Goal: Information Seeking & Learning: Check status

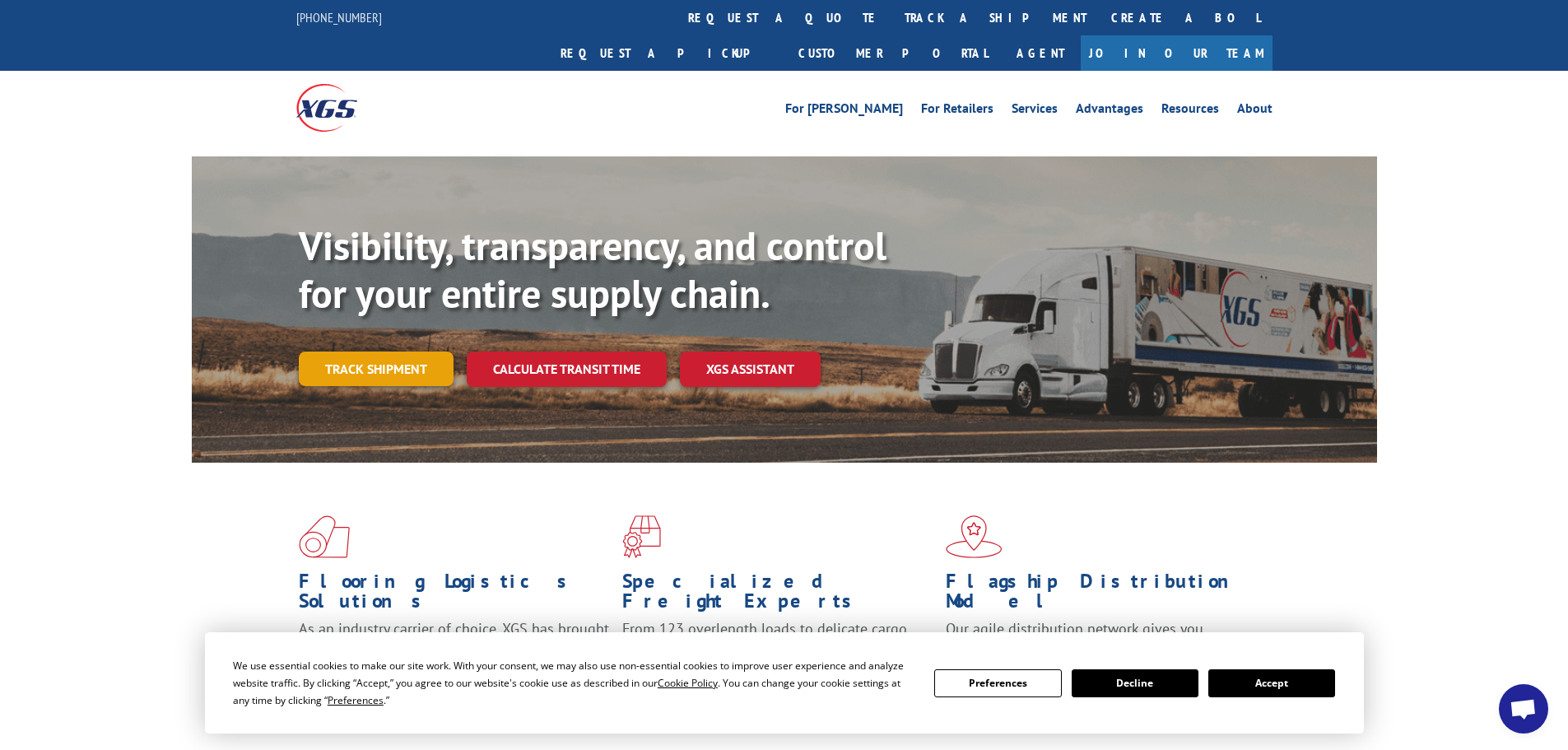
click at [407, 352] on link "Track shipment" at bounding box center [376, 369] width 155 height 35
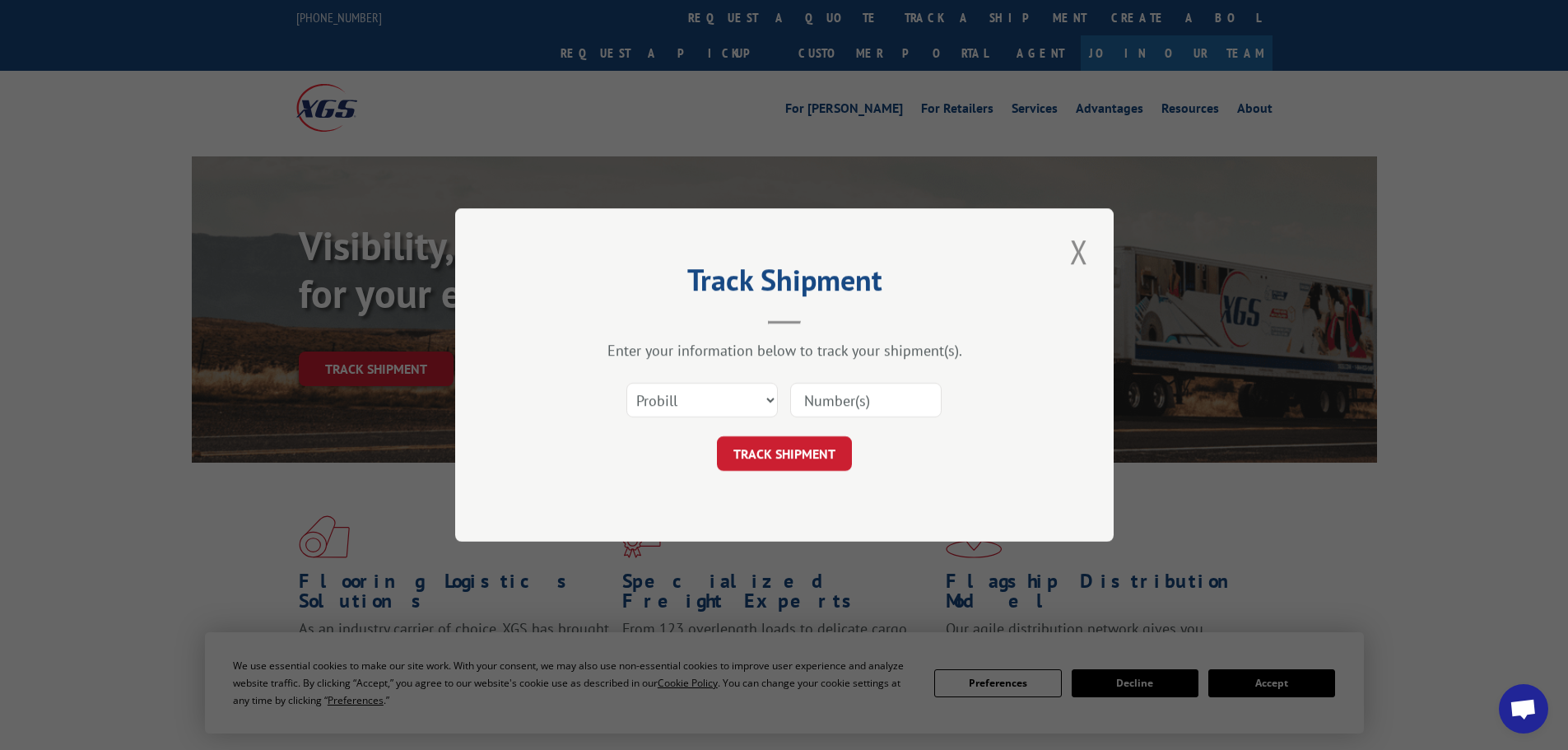
click at [871, 408] on input at bounding box center [866, 400] width 151 height 35
paste input "1630345765"
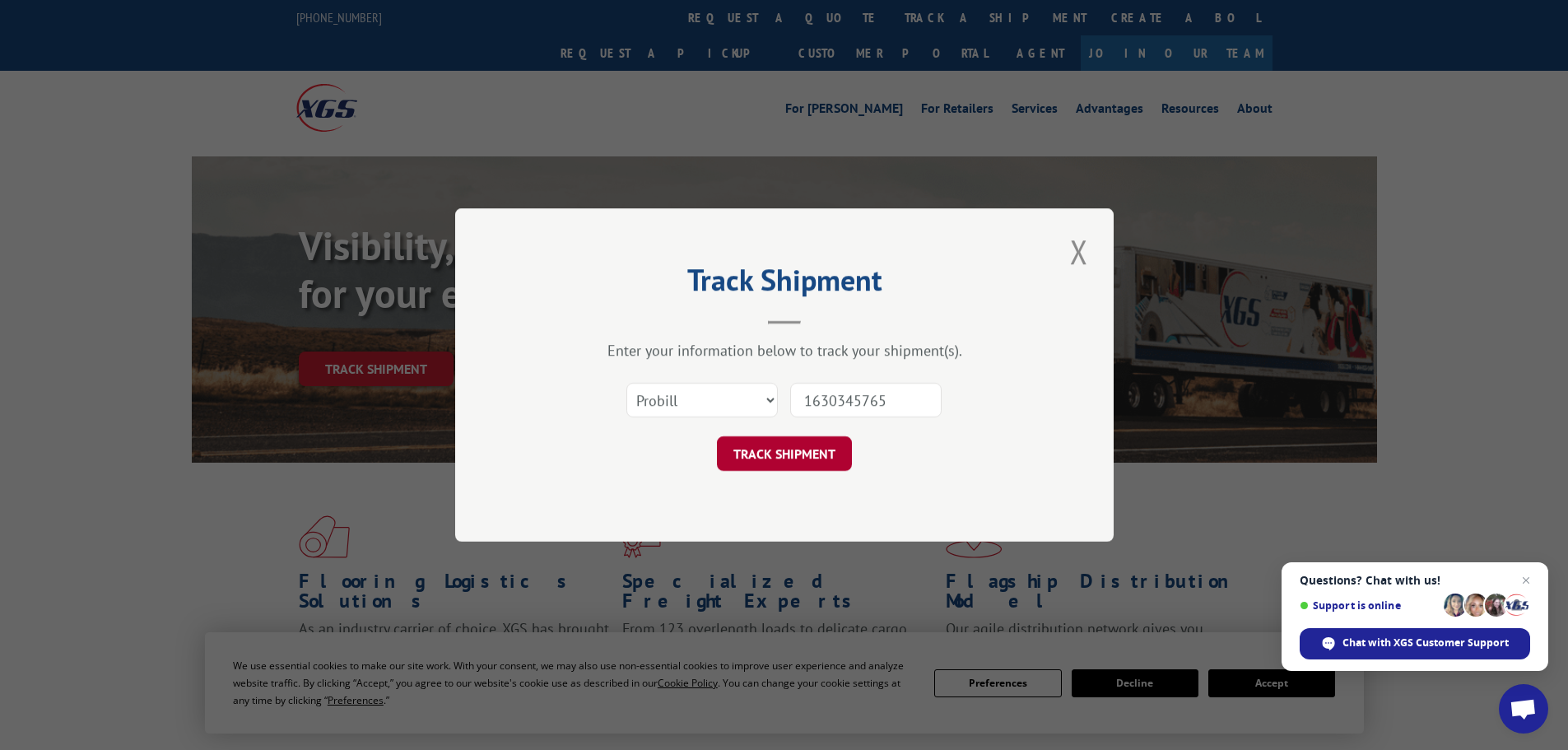
type input "1630345765"
click at [801, 455] on button "TRACK SHIPMENT" at bounding box center [784, 454] width 135 height 35
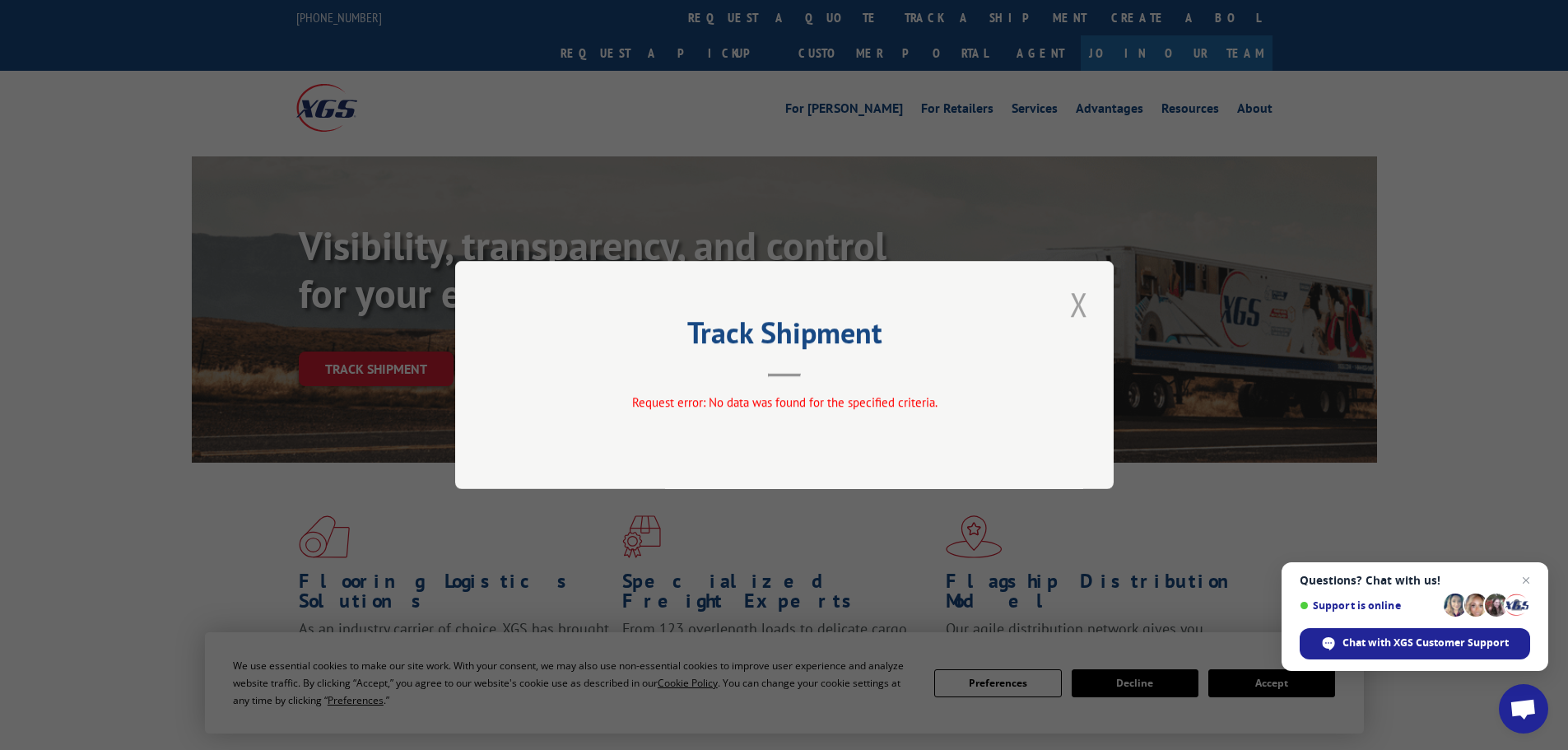
click at [1086, 294] on button "Close modal" at bounding box center [1079, 304] width 28 height 45
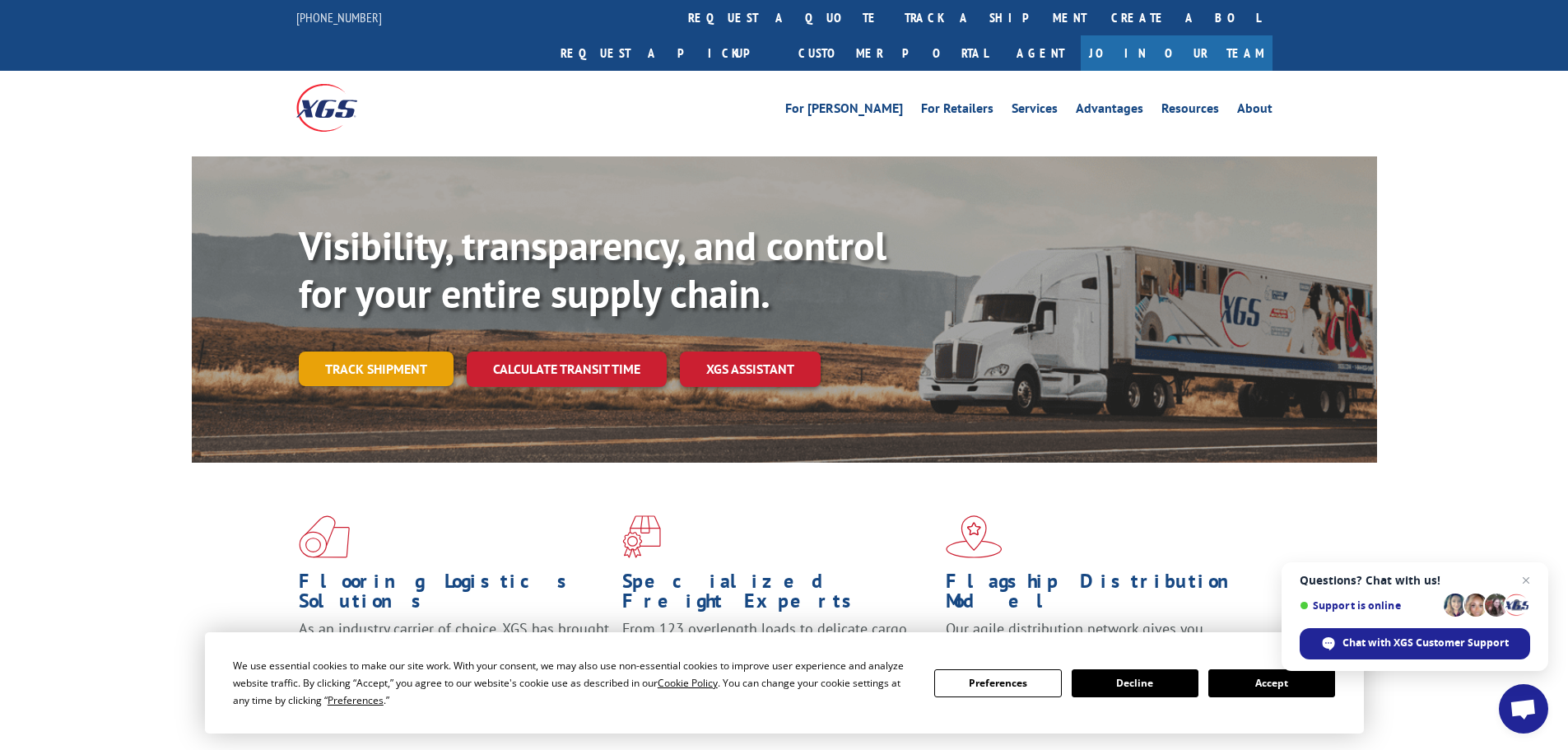
click at [357, 352] on link "Track shipment" at bounding box center [376, 369] width 155 height 35
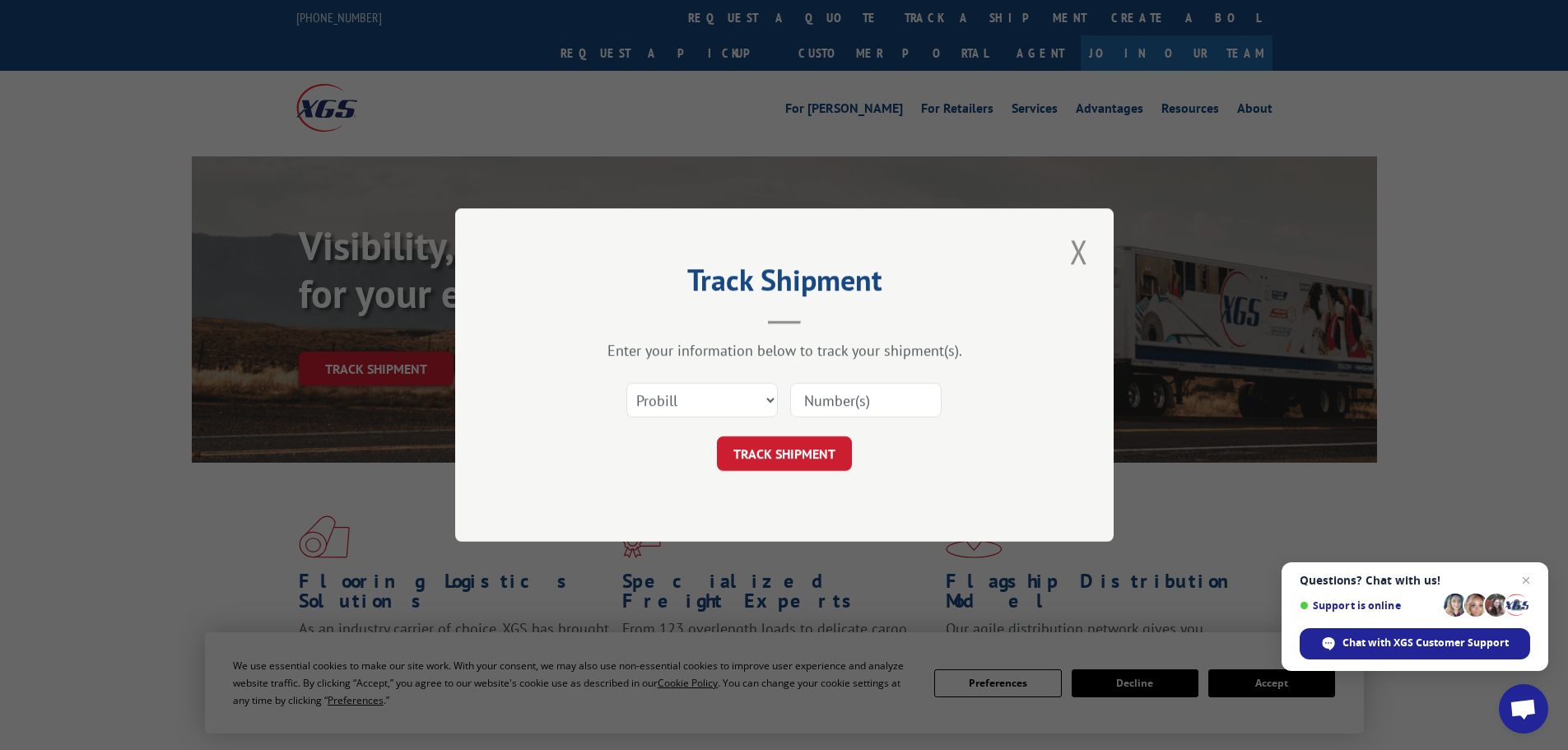
click at [821, 406] on input at bounding box center [866, 400] width 151 height 35
paste input "1630345765"
type input "1630345765"
click at [727, 405] on select "Select category... Probill BOL PO" at bounding box center [702, 400] width 151 height 35
